Goal: Information Seeking & Learning: Learn about a topic

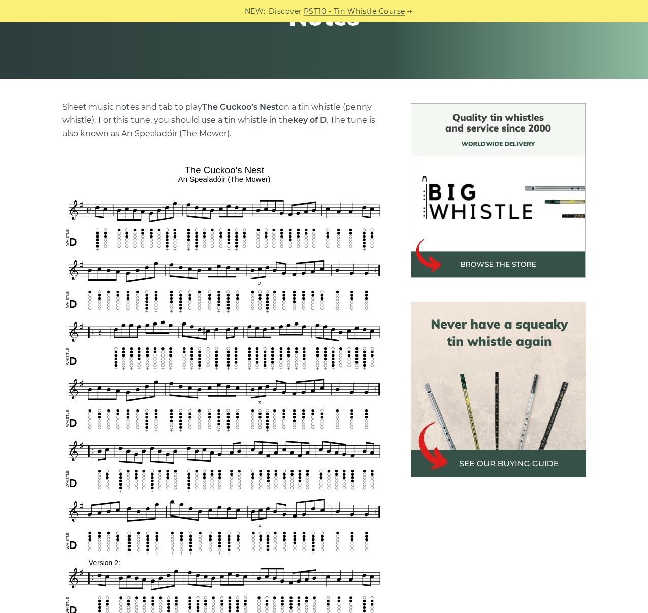
scroll to position [151, 0]
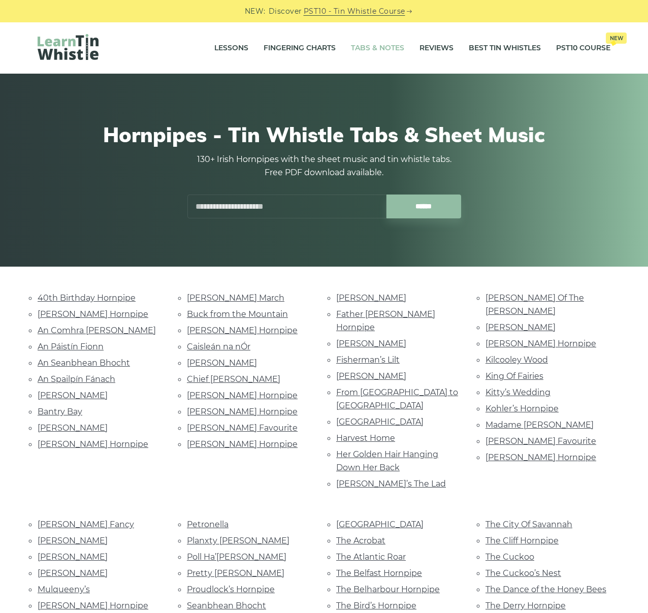
click at [384, 47] on link "Tabs & Notes" at bounding box center [377, 48] width 53 height 25
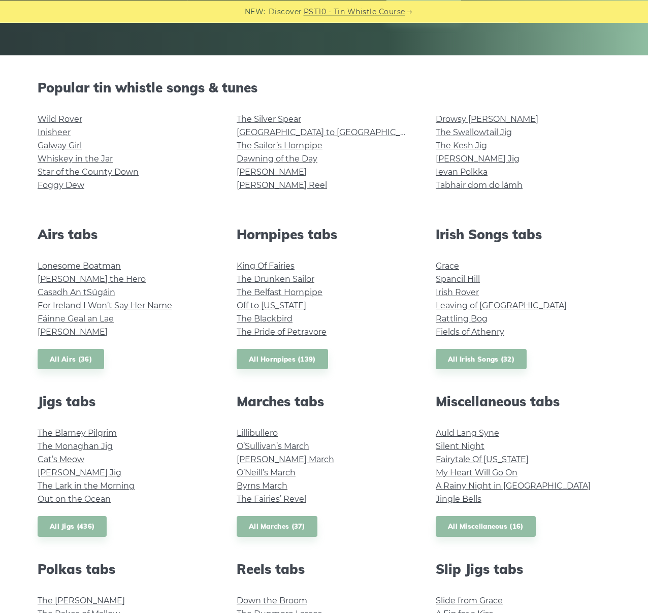
scroll to position [227, 0]
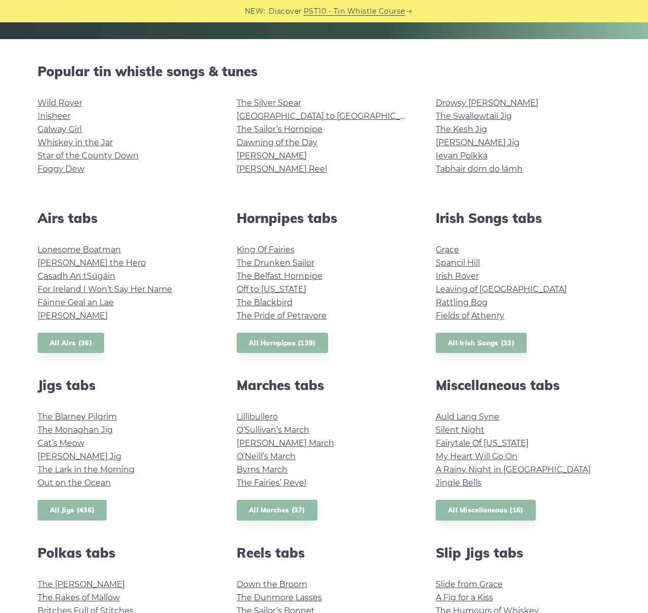
click at [85, 514] on link "All Jigs (436)" at bounding box center [72, 510] width 69 height 21
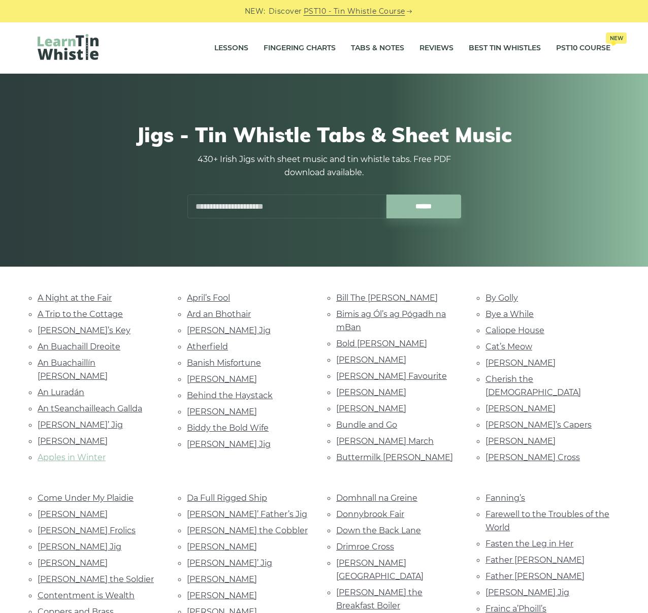
click at [72, 452] on link "Apples in Winter" at bounding box center [72, 457] width 68 height 10
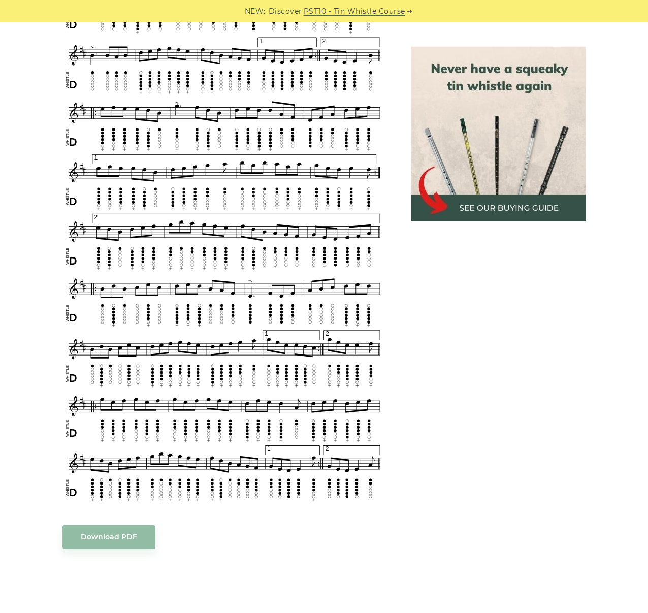
scroll to position [692, 0]
